Goal: Book appointment/travel/reservation

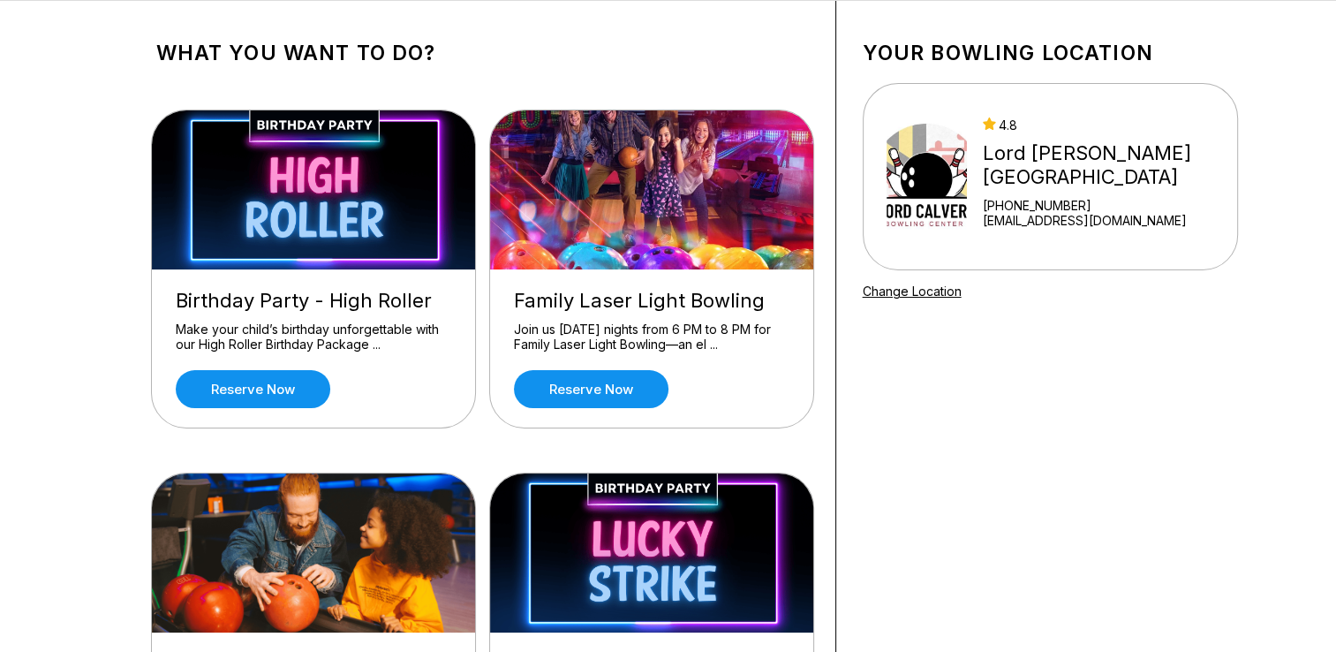
scroll to position [69, 0]
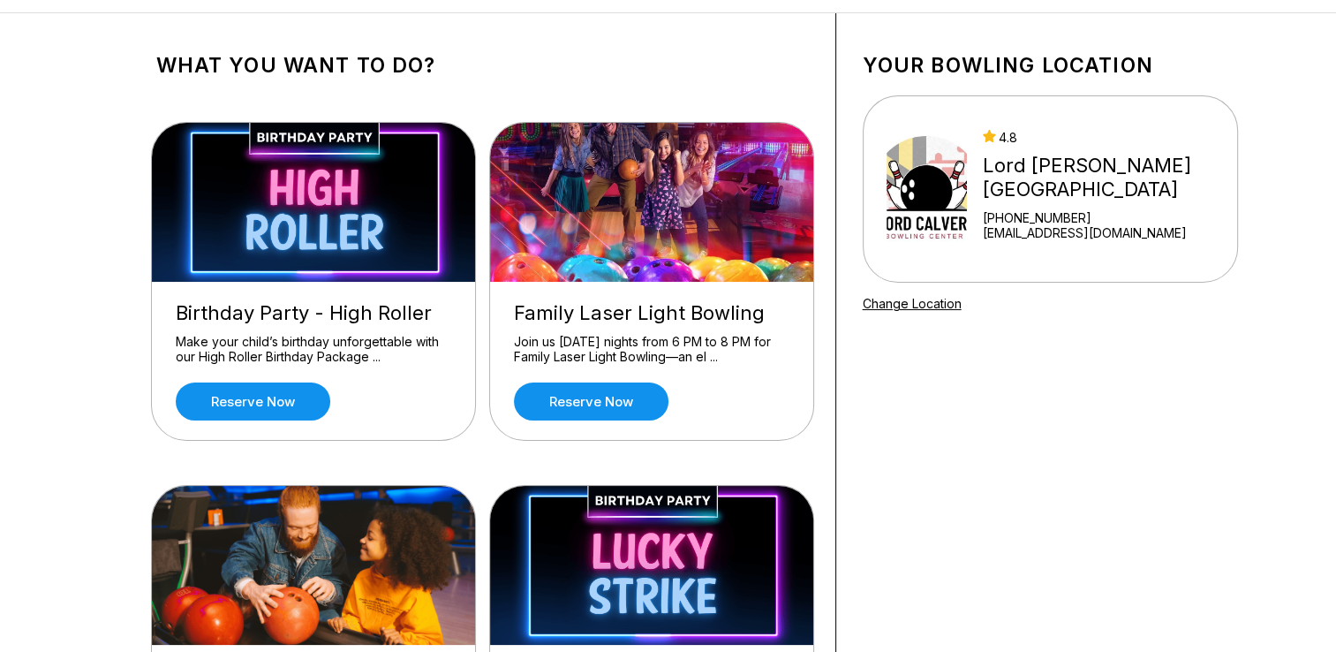
click at [723, 357] on div "Join us [DATE] nights from 6 PM to 8 PM for Family Laser Light Bowling—an el ..." at bounding box center [651, 349] width 275 height 31
click at [738, 313] on div "Family Laser Light Bowling" at bounding box center [651, 313] width 275 height 24
click at [752, 258] on img at bounding box center [652, 202] width 325 height 159
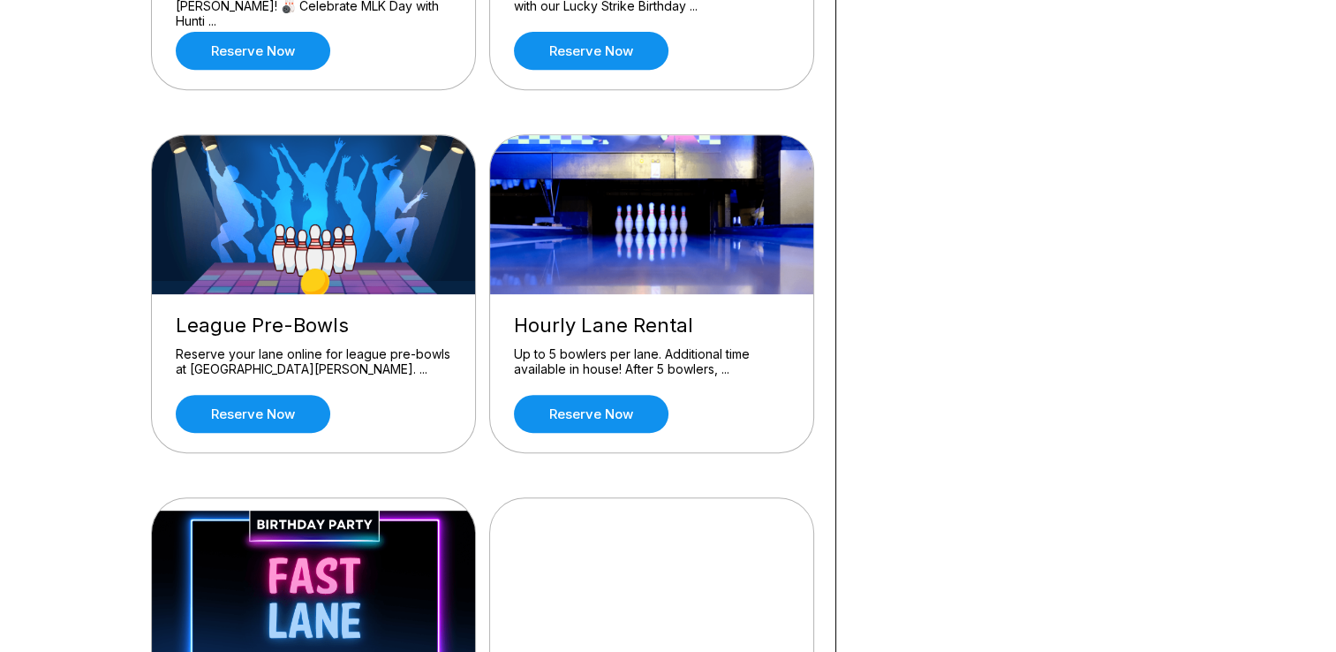
scroll to position [825, 0]
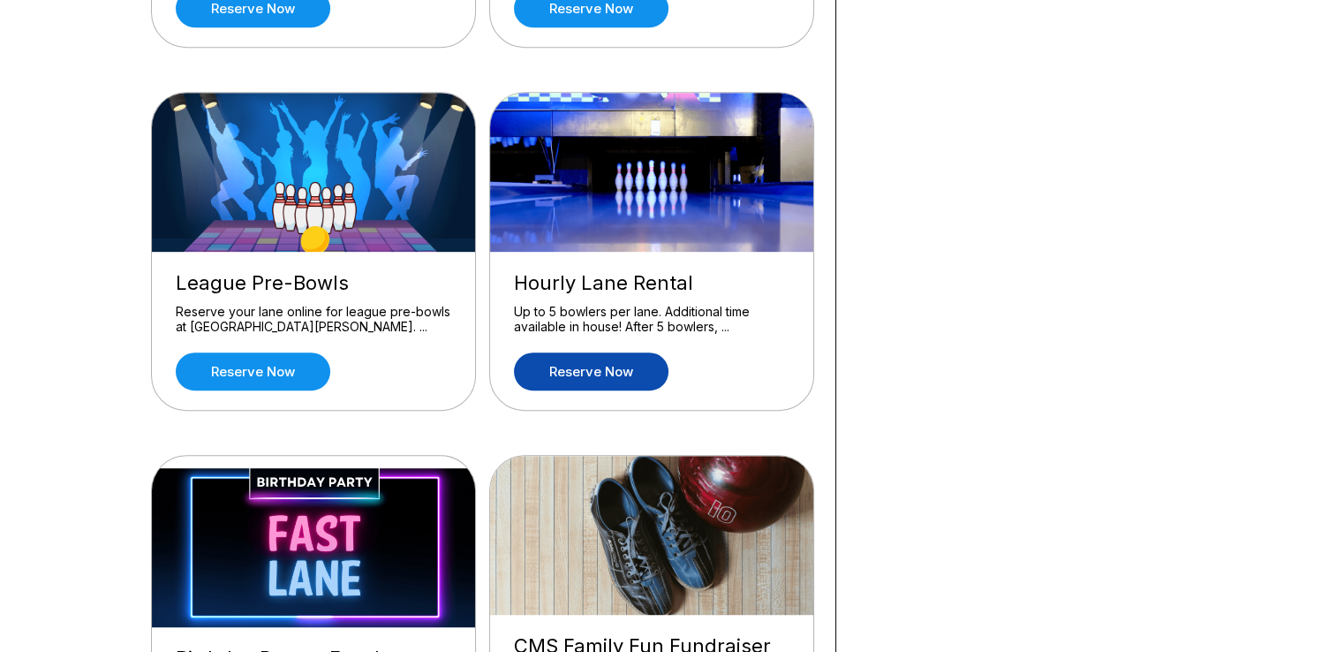
click at [629, 374] on link "Reserve now" at bounding box center [591, 371] width 155 height 38
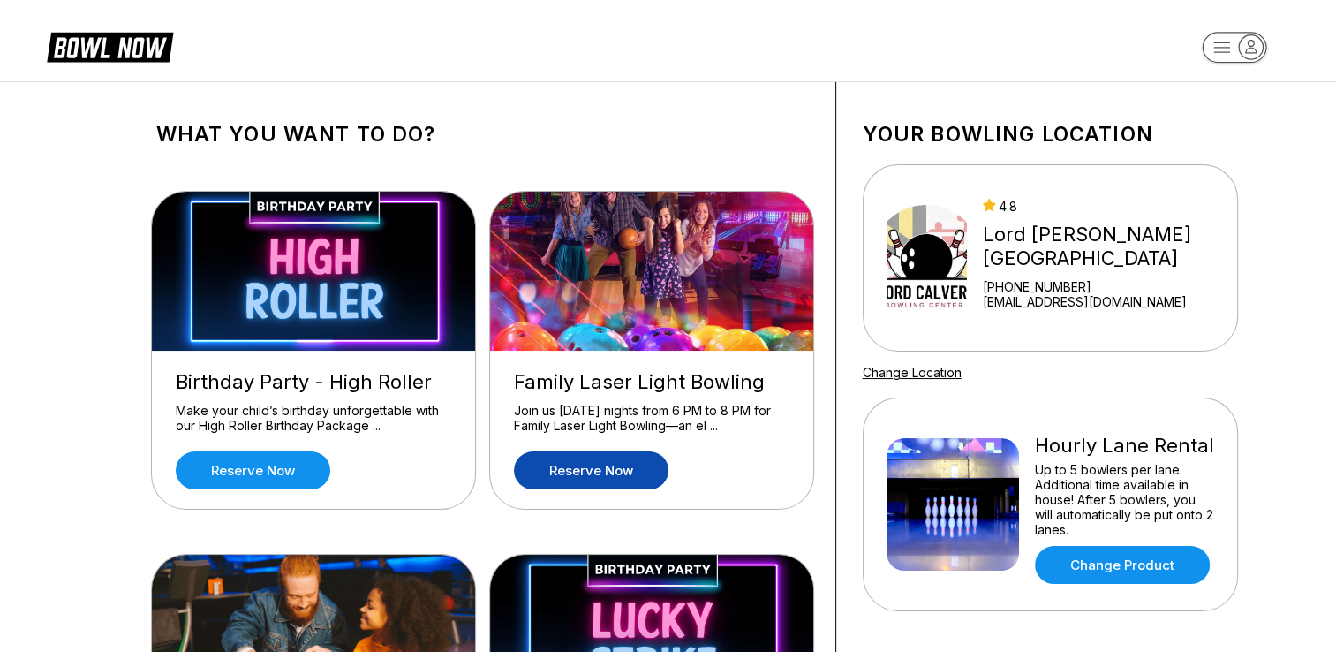
click at [625, 467] on link "Reserve now" at bounding box center [591, 470] width 155 height 38
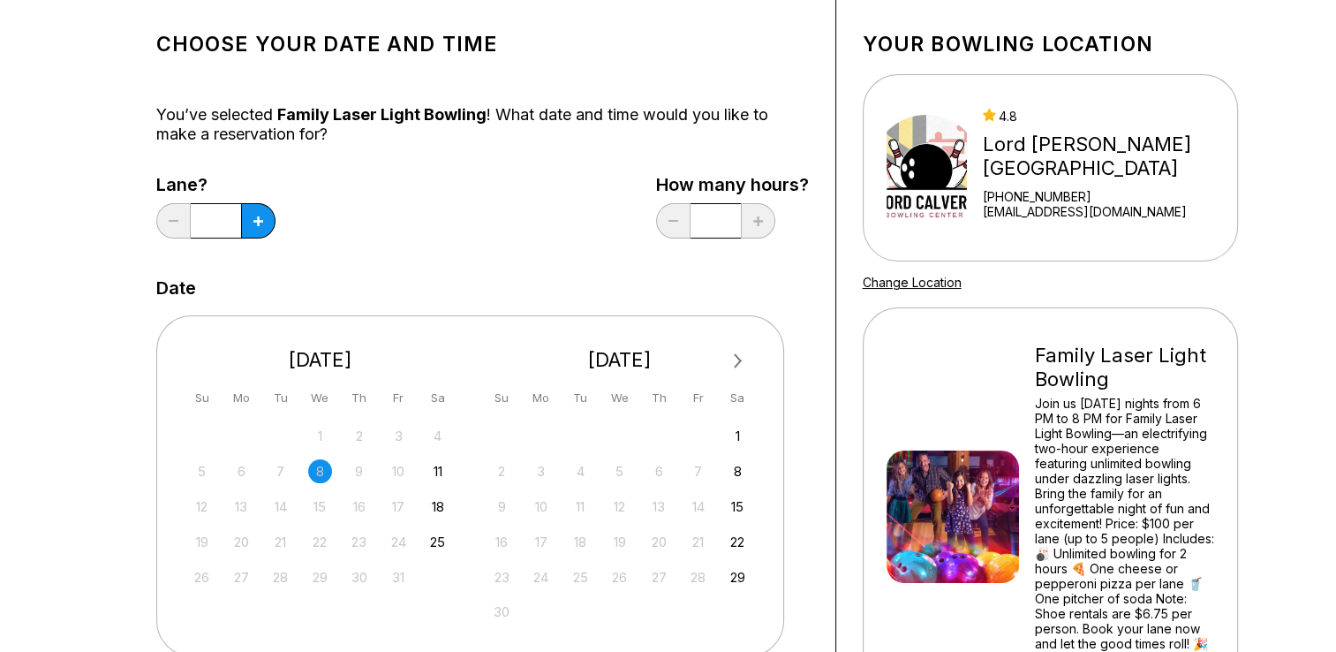
scroll to position [94, 0]
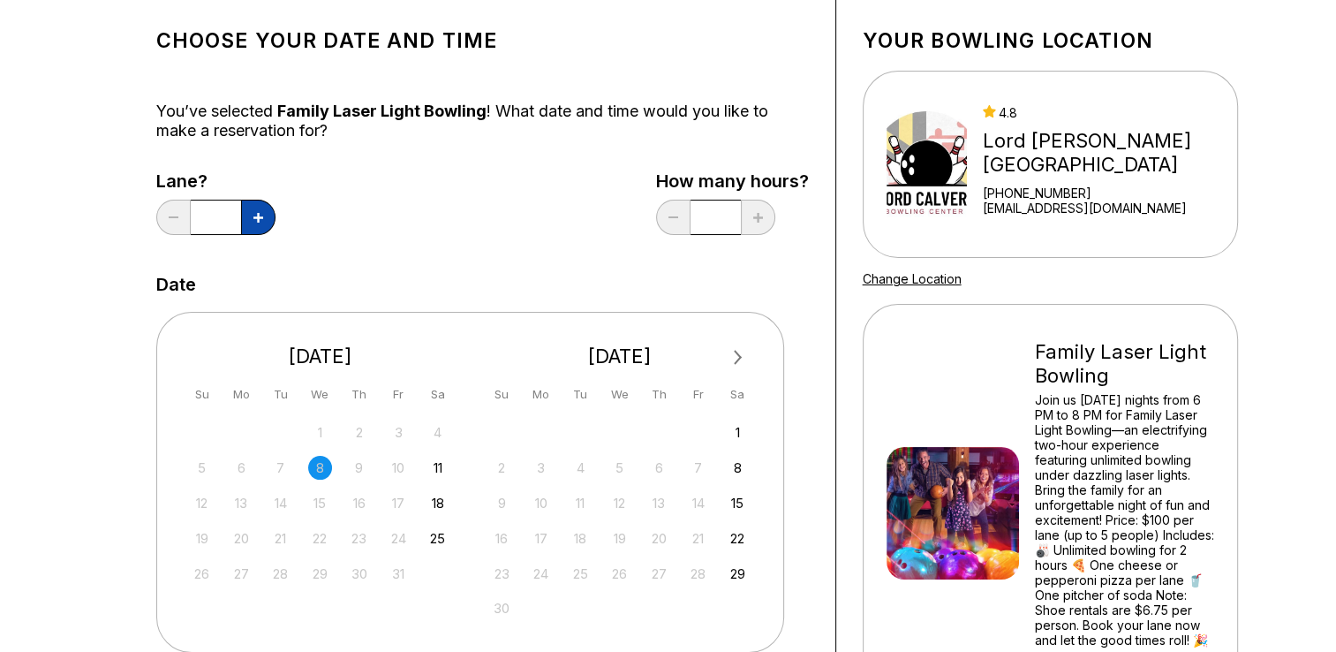
click at [258, 216] on icon at bounding box center [258, 218] width 10 height 10
type input "*"
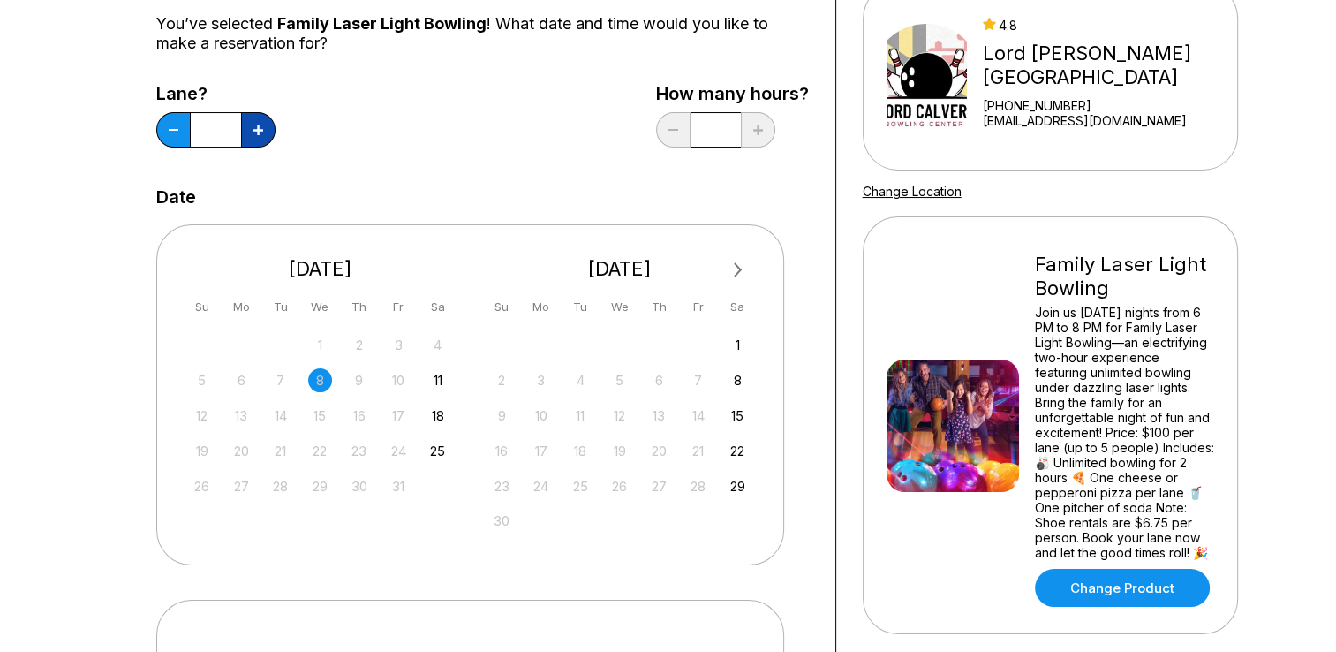
scroll to position [184, 0]
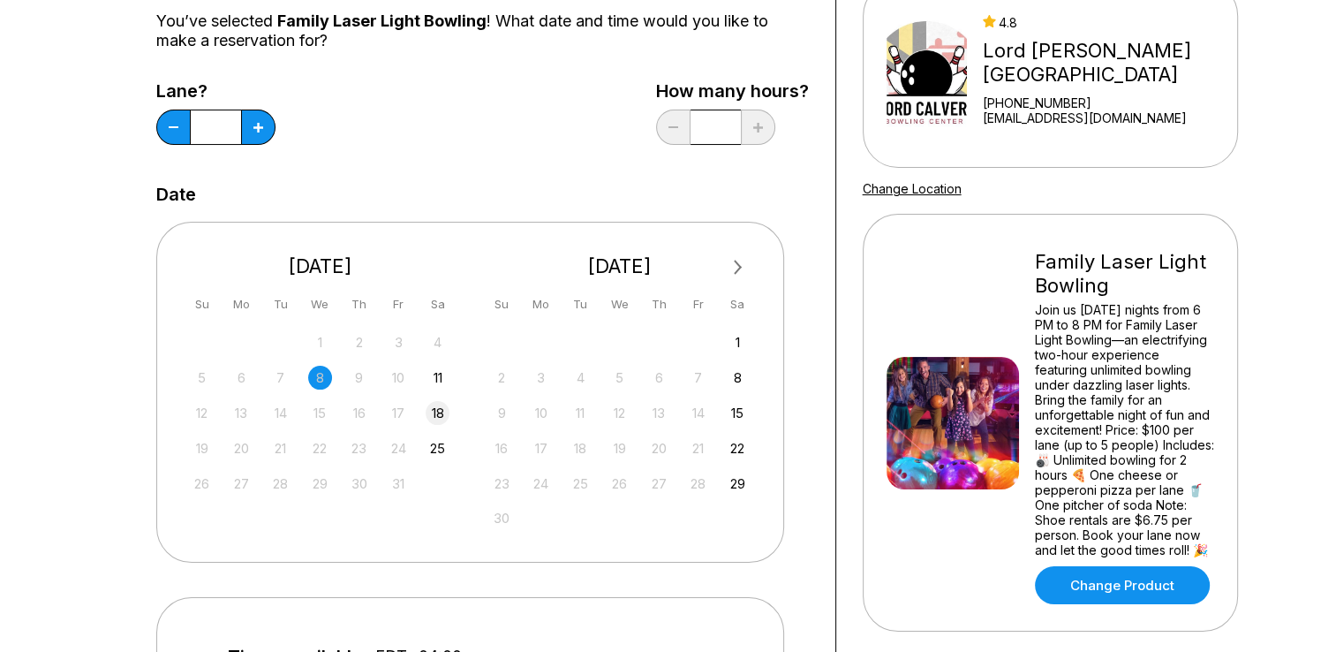
click at [443, 419] on div "18" at bounding box center [438, 413] width 24 height 24
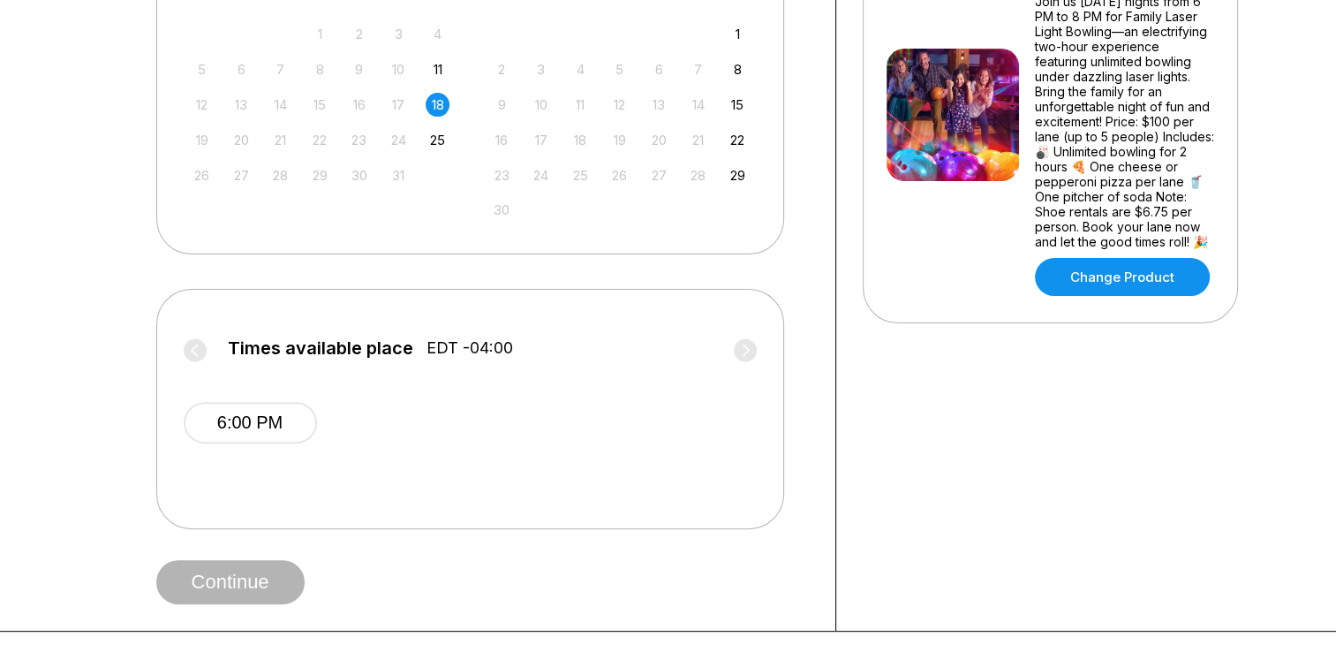
scroll to position [493, 0]
click at [286, 424] on button "6:00 PM" at bounding box center [250, 421] width 133 height 41
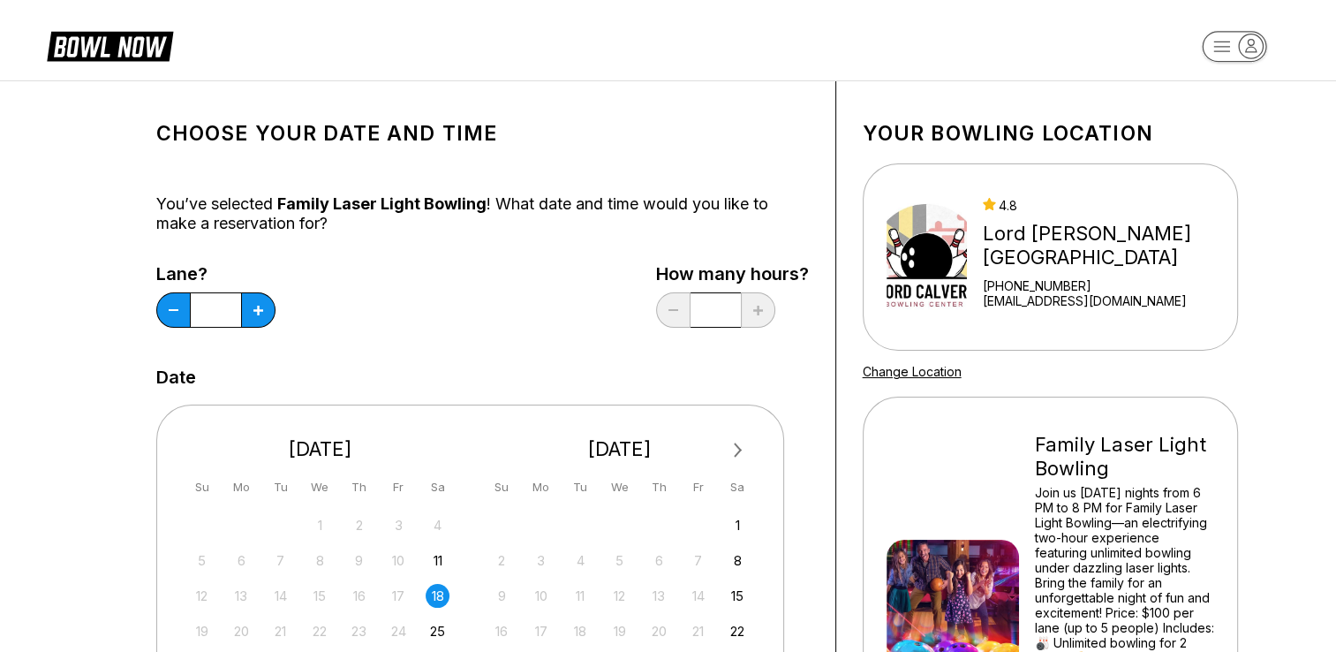
scroll to position [0, 0]
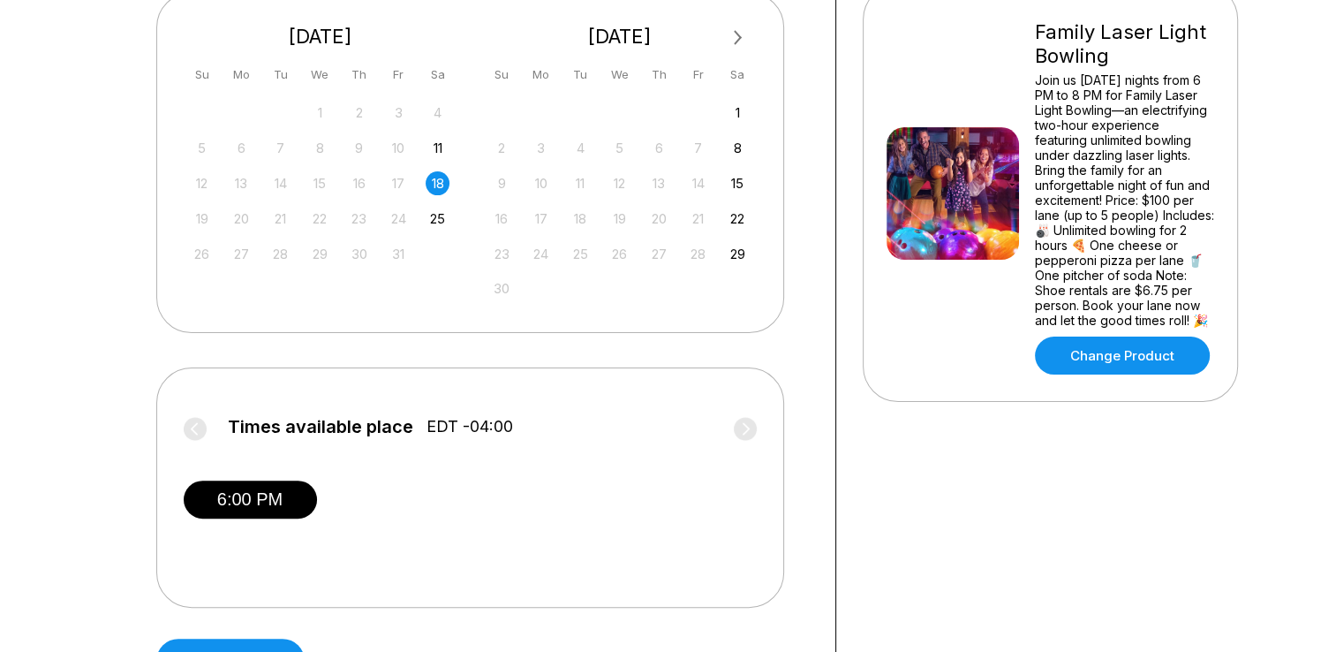
click at [1268, 494] on div "Choose your Date and time You’ve selected Family Laser Light Bowling ! What dat…" at bounding box center [668, 189] width 1336 height 1042
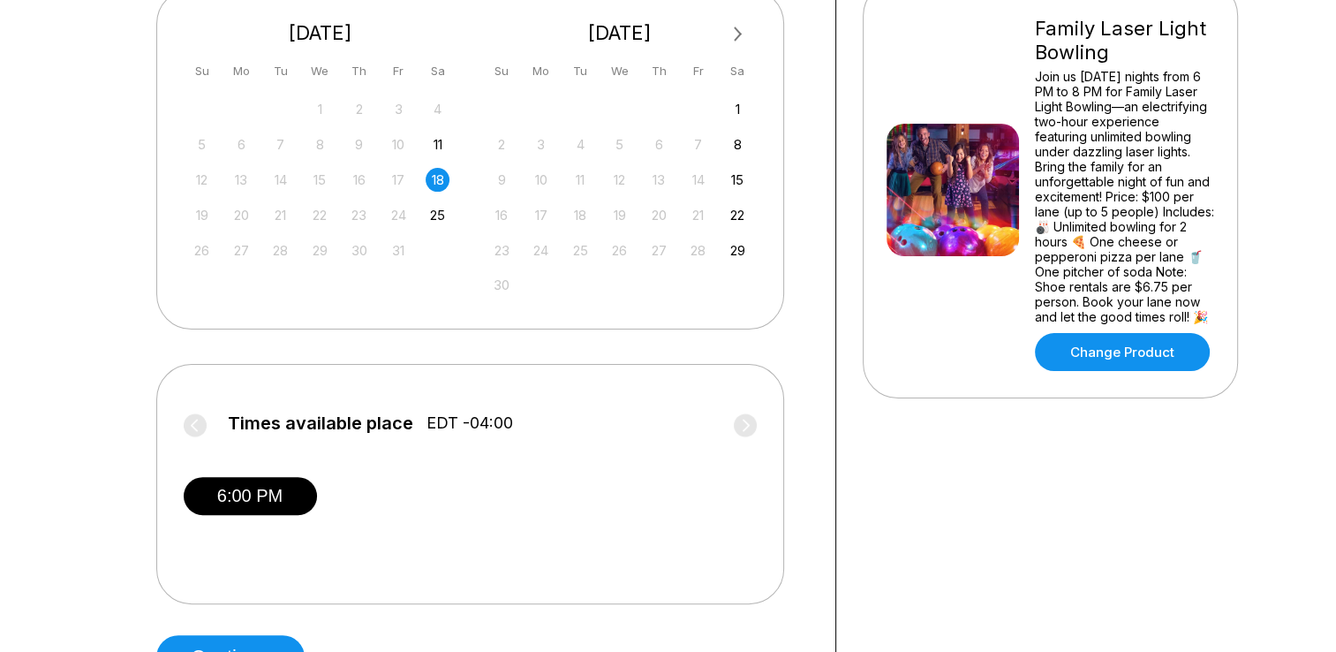
scroll to position [420, 0]
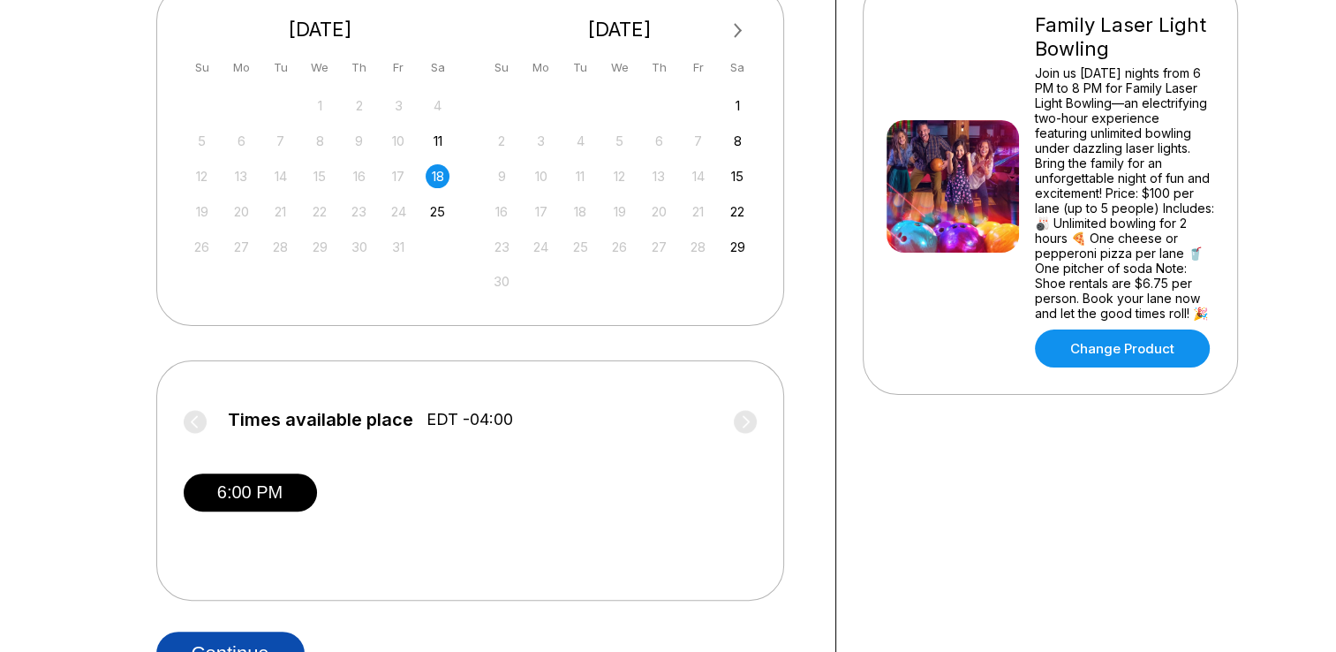
click at [232, 640] on button "Continue" at bounding box center [230, 653] width 148 height 44
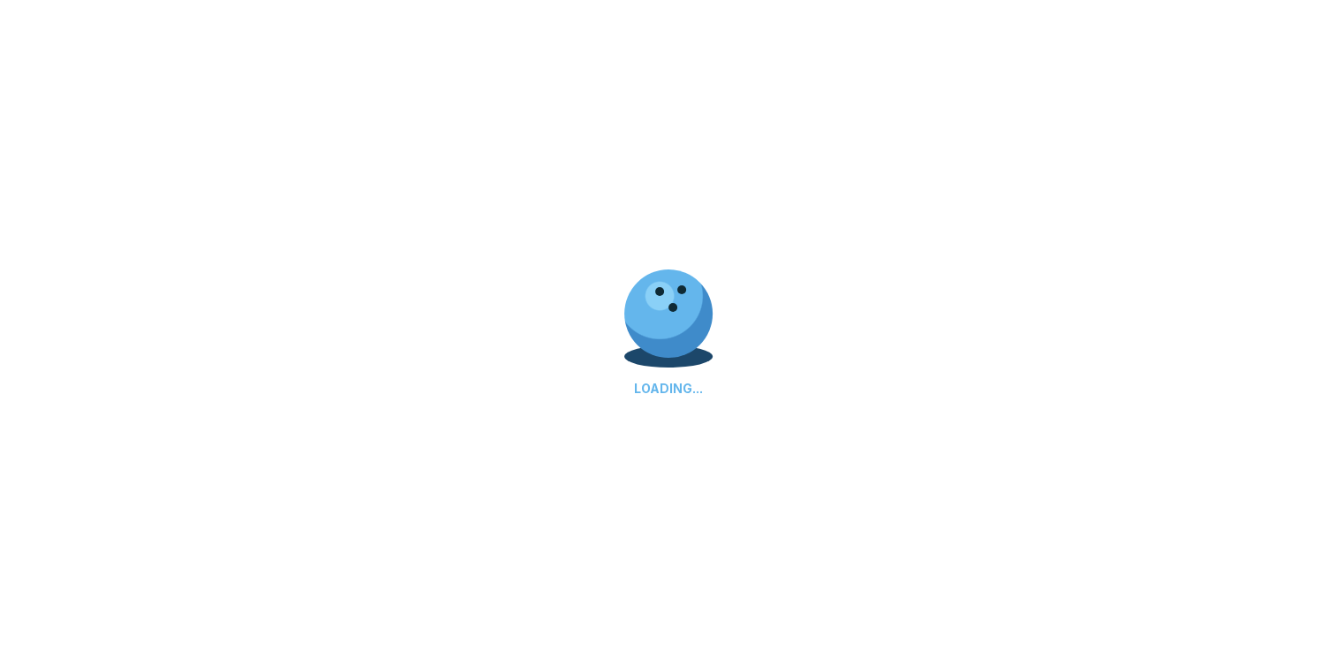
select select "**"
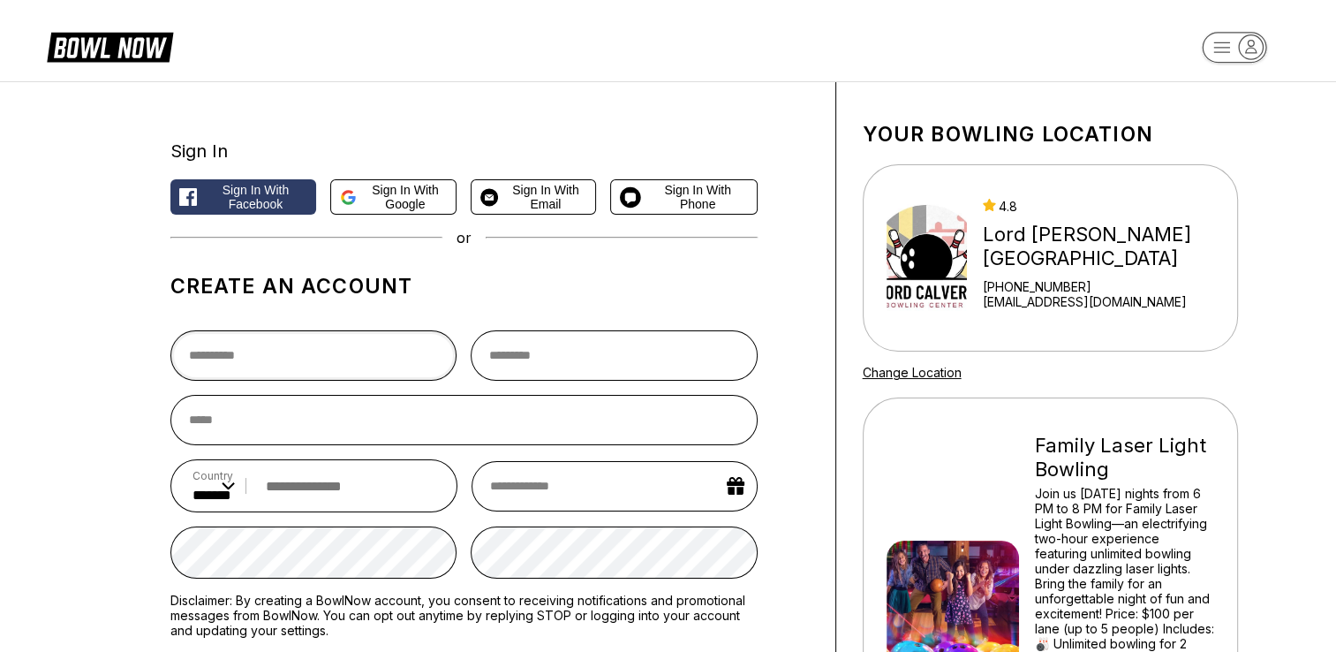
click at [313, 359] on input "text" at bounding box center [313, 355] width 287 height 50
type input "*****"
type input "****"
type input "**********"
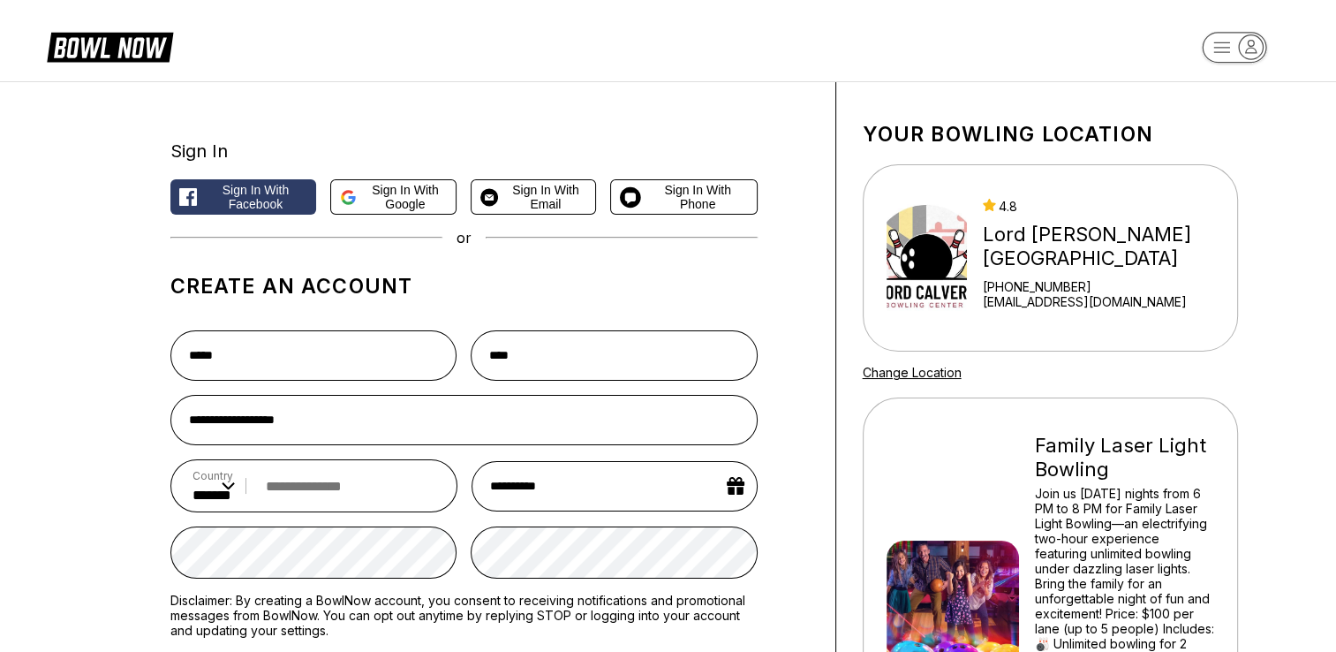
click at [298, 488] on input "tel" at bounding box center [346, 486] width 179 height 33
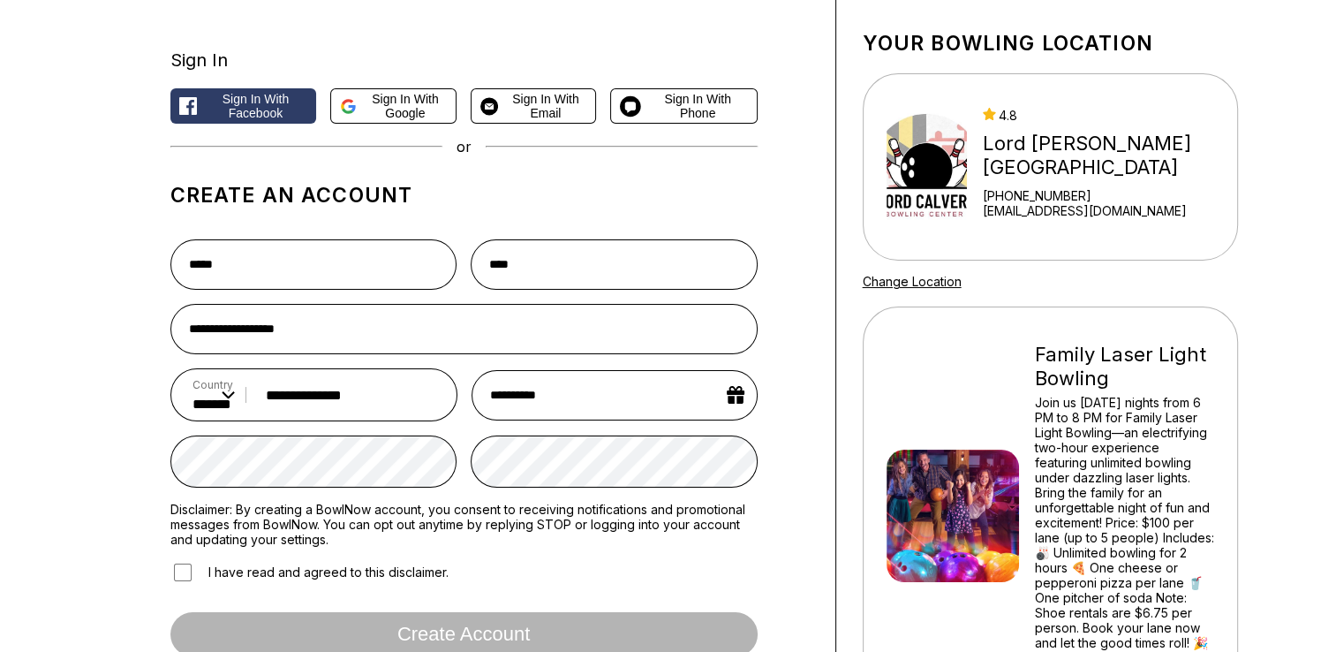
scroll to position [99, 0]
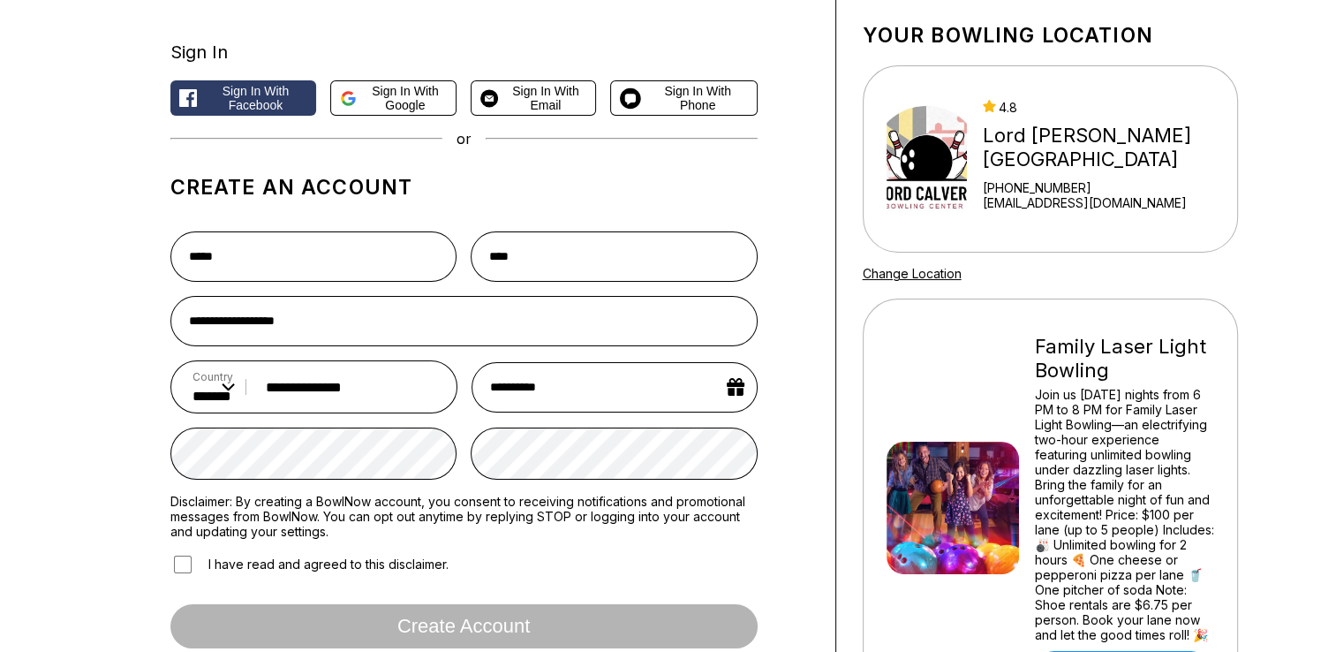
type input "**********"
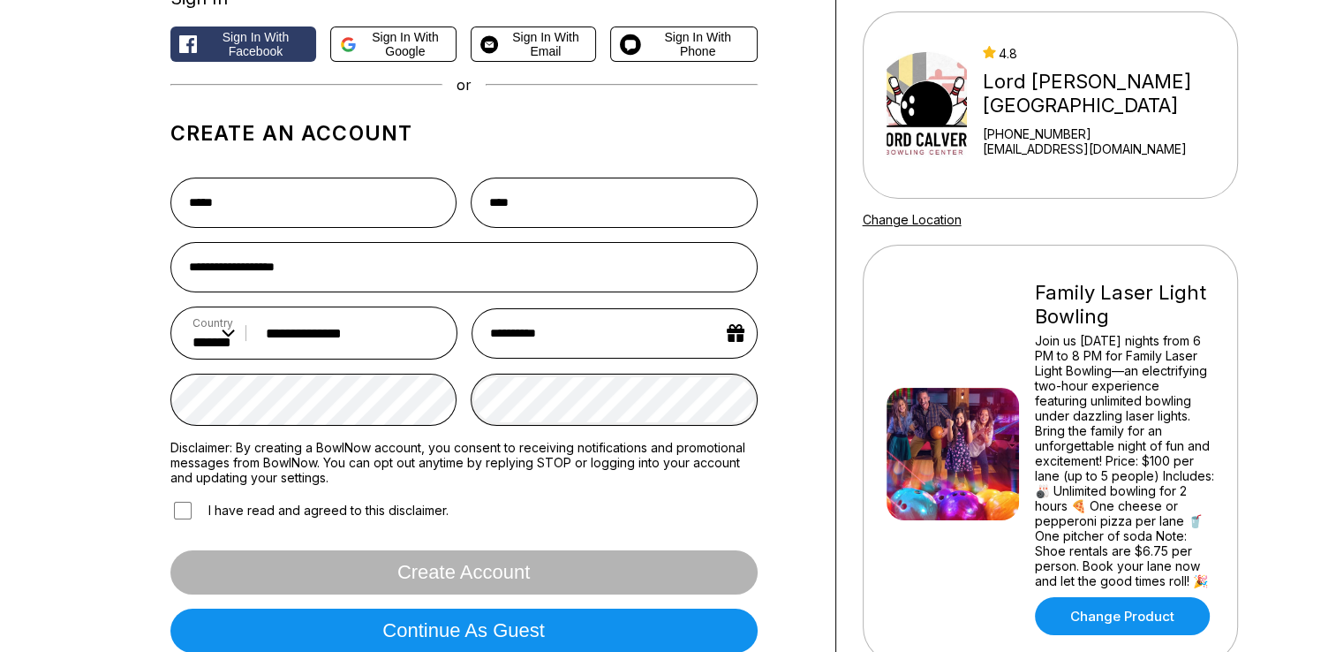
scroll to position [170, 0]
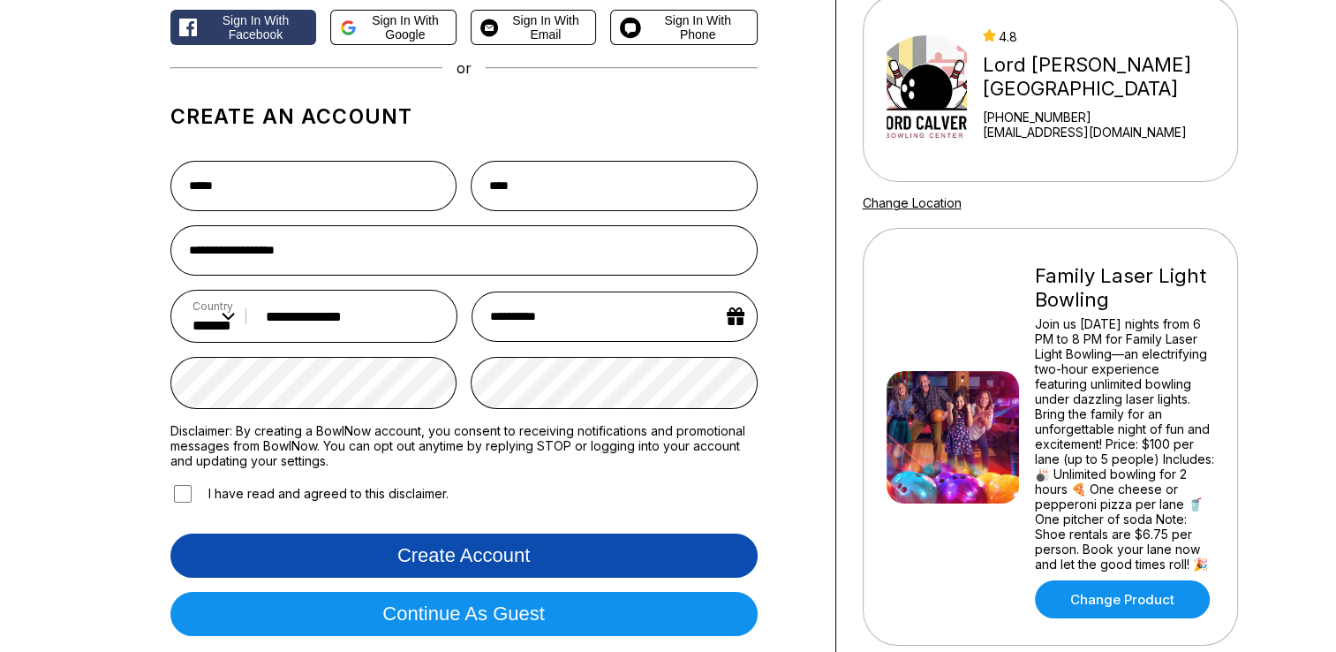
click at [517, 555] on button "Create account" at bounding box center [463, 555] width 587 height 44
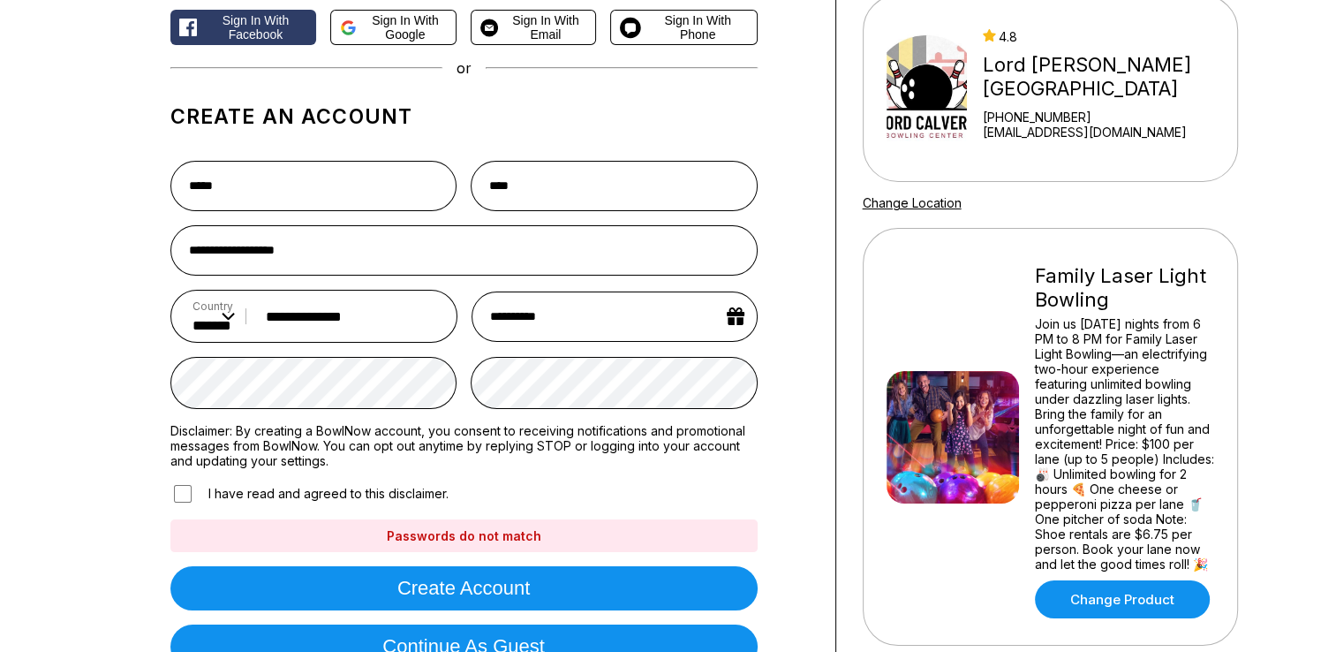
click at [638, 489] on div "I have read and agreed to this disclaimer." at bounding box center [463, 493] width 587 height 23
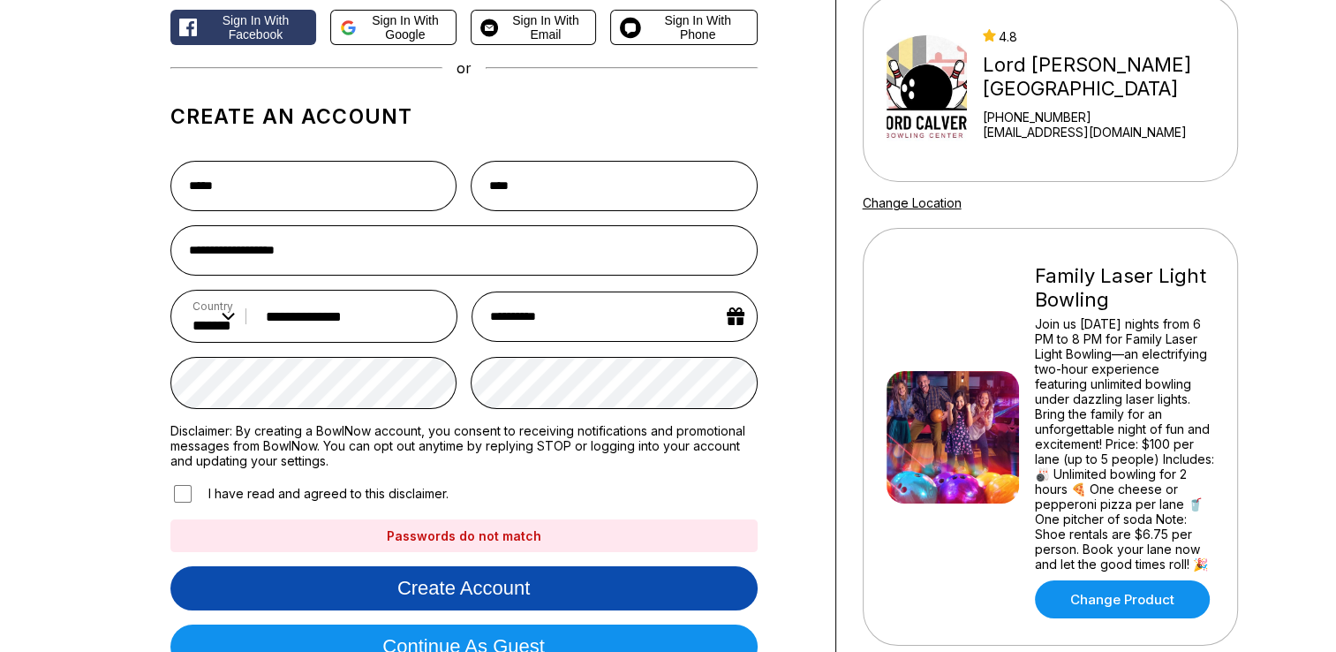
click at [509, 597] on button "Create account" at bounding box center [463, 588] width 587 height 44
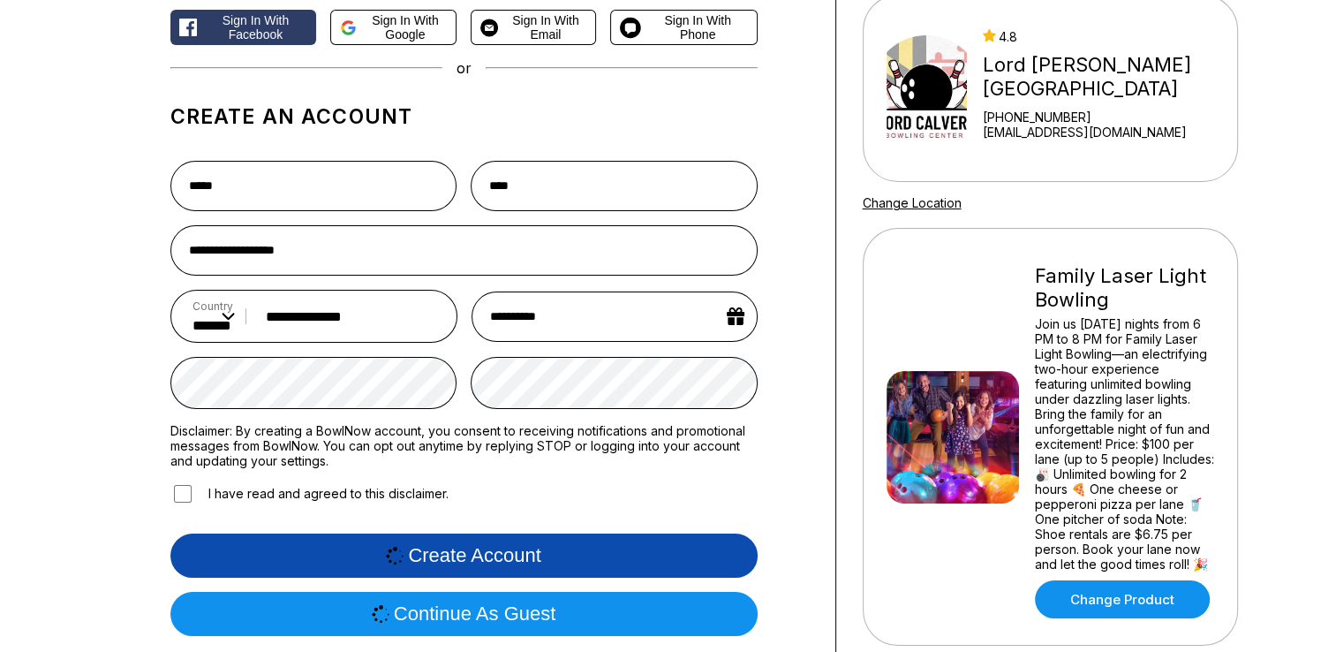
scroll to position [0, 0]
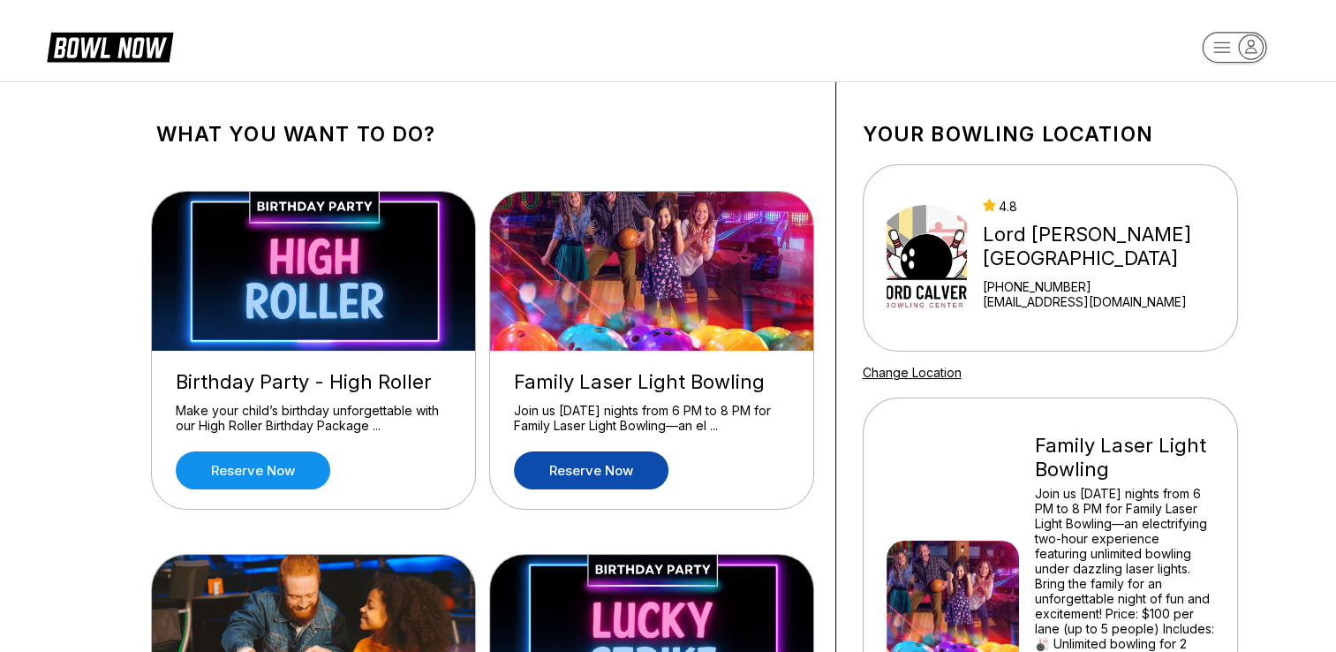
click at [616, 472] on link "Reserve now" at bounding box center [591, 470] width 155 height 38
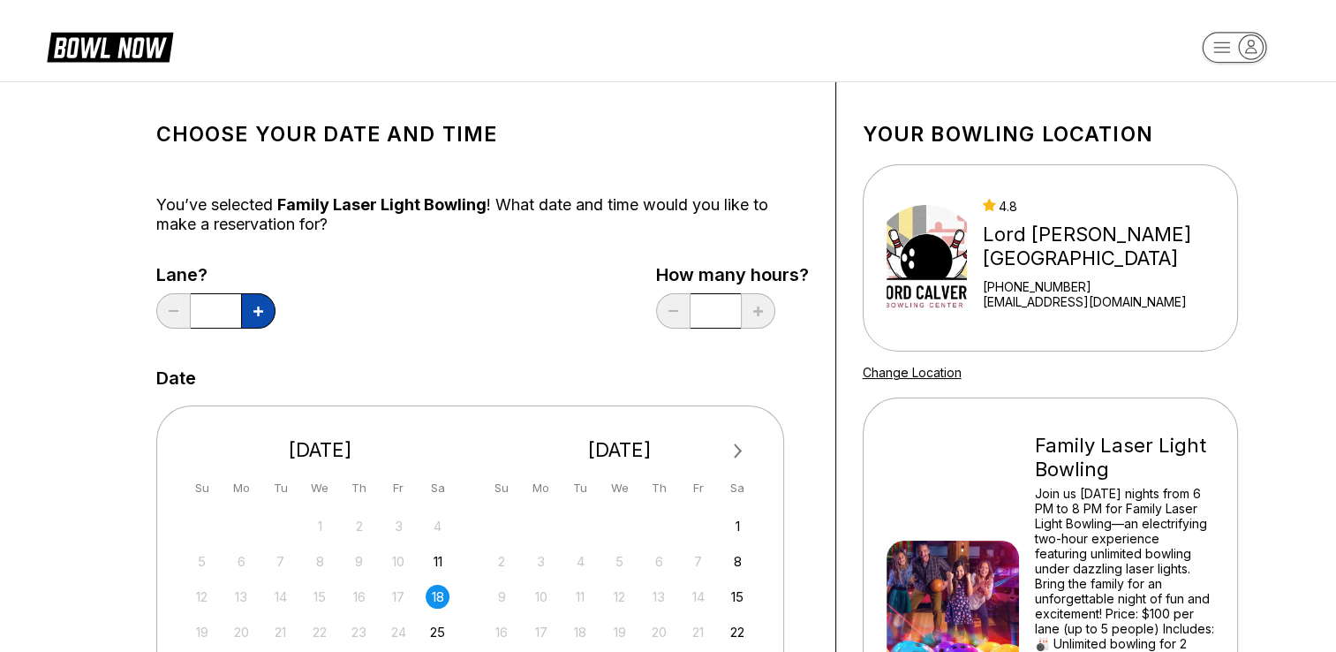
click at [274, 310] on button at bounding box center [258, 310] width 34 height 35
type input "*"
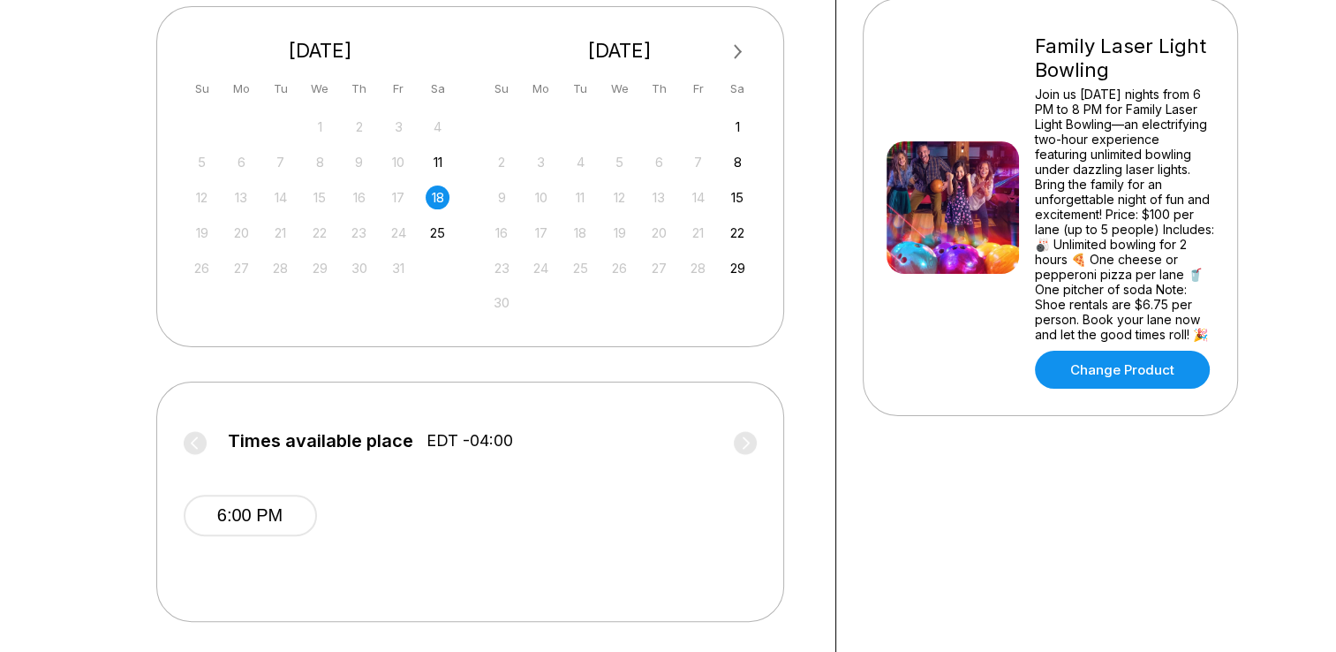
scroll to position [426, 0]
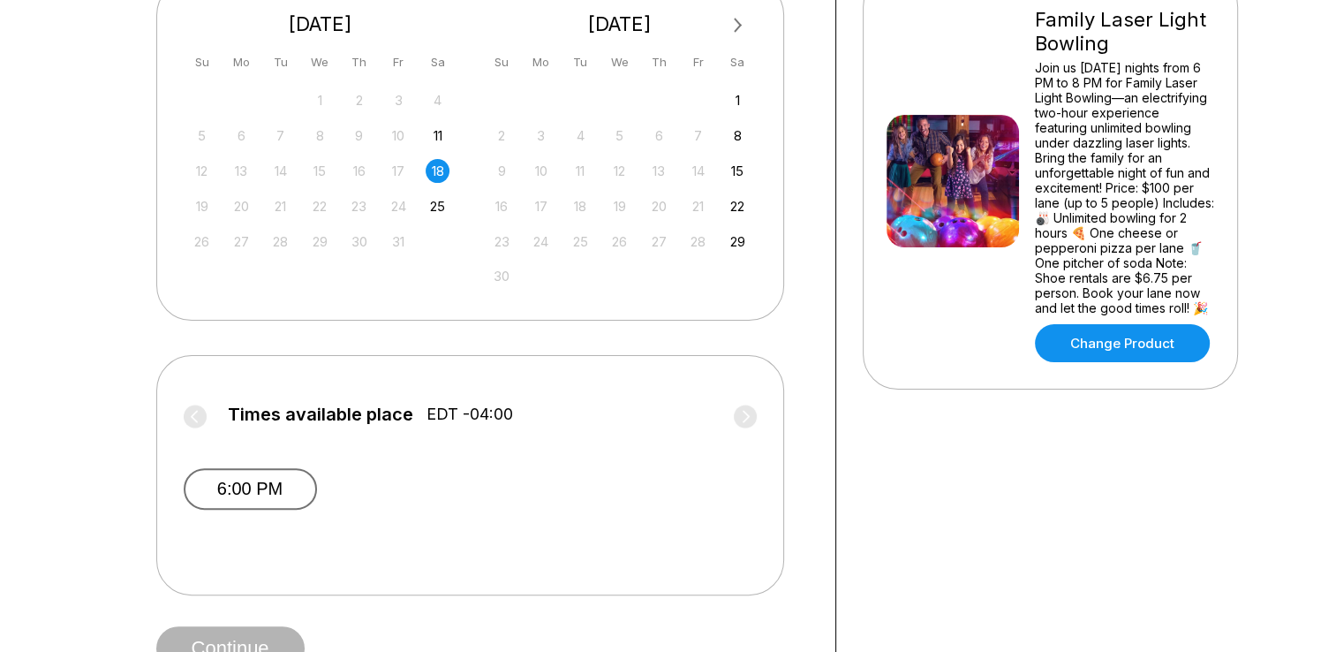
click at [274, 484] on button "6:00 PM" at bounding box center [250, 488] width 133 height 41
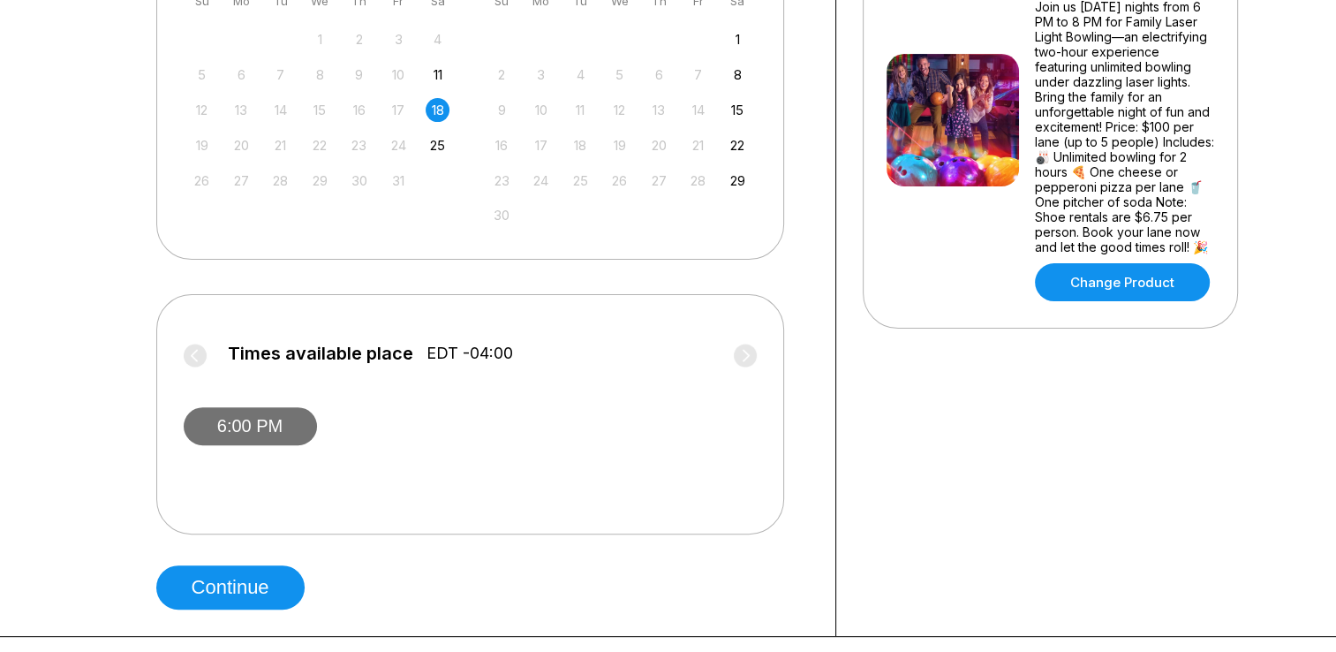
scroll to position [517, 0]
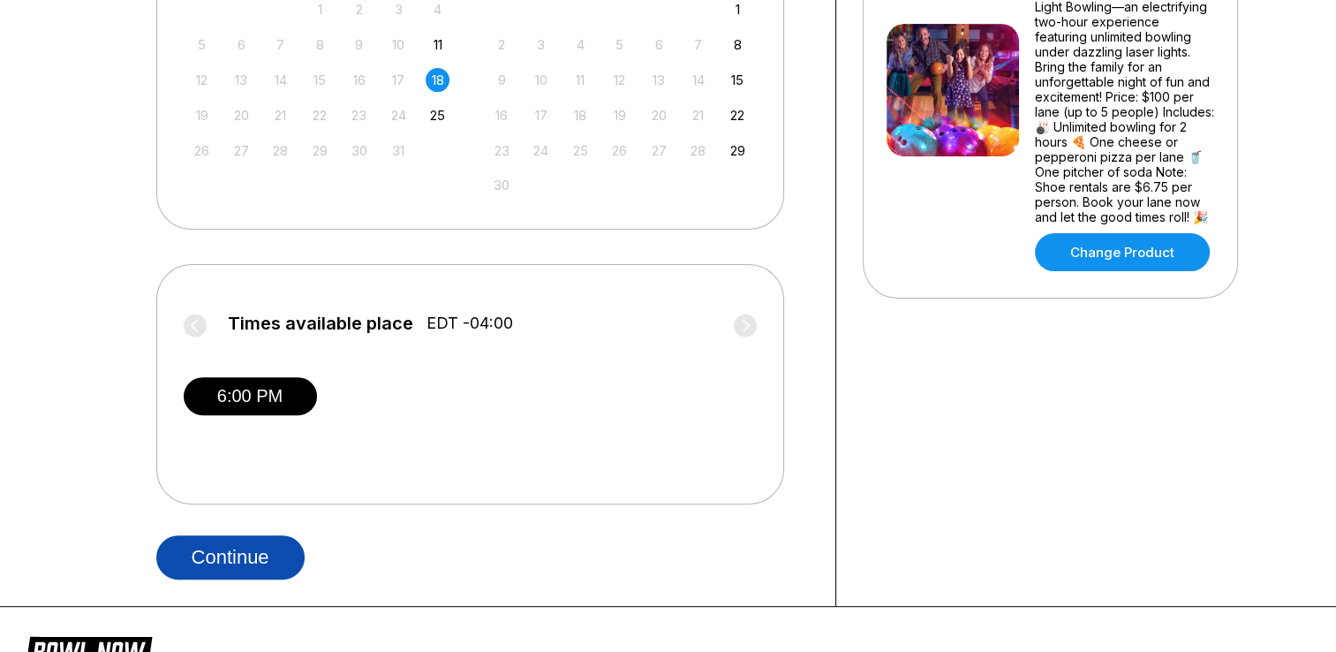
click at [254, 564] on button "Continue" at bounding box center [230, 557] width 148 height 44
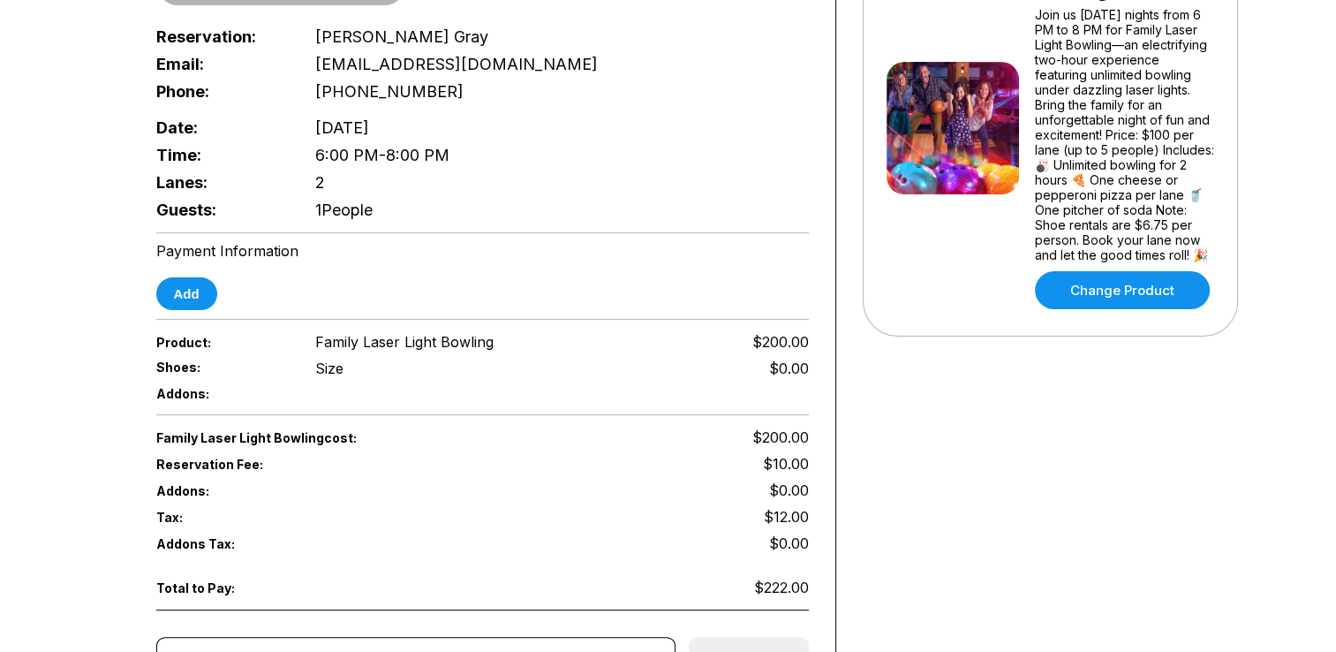
scroll to position [484, 0]
